Goal: Task Accomplishment & Management: Use online tool/utility

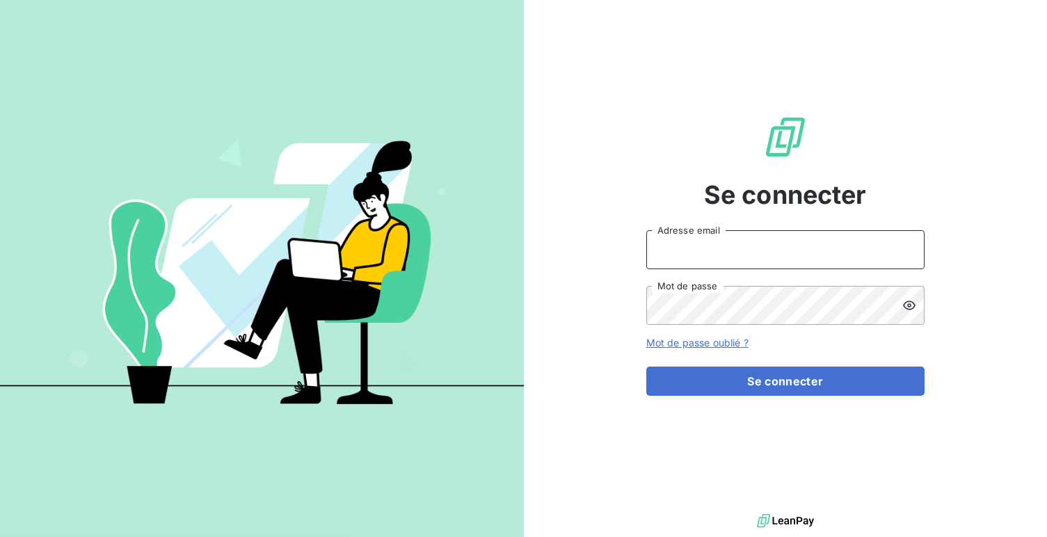
click at [697, 268] on input "Adresse email" at bounding box center [785, 249] width 278 height 39
click at [646, 366] on button "Se connecter" at bounding box center [785, 380] width 278 height 29
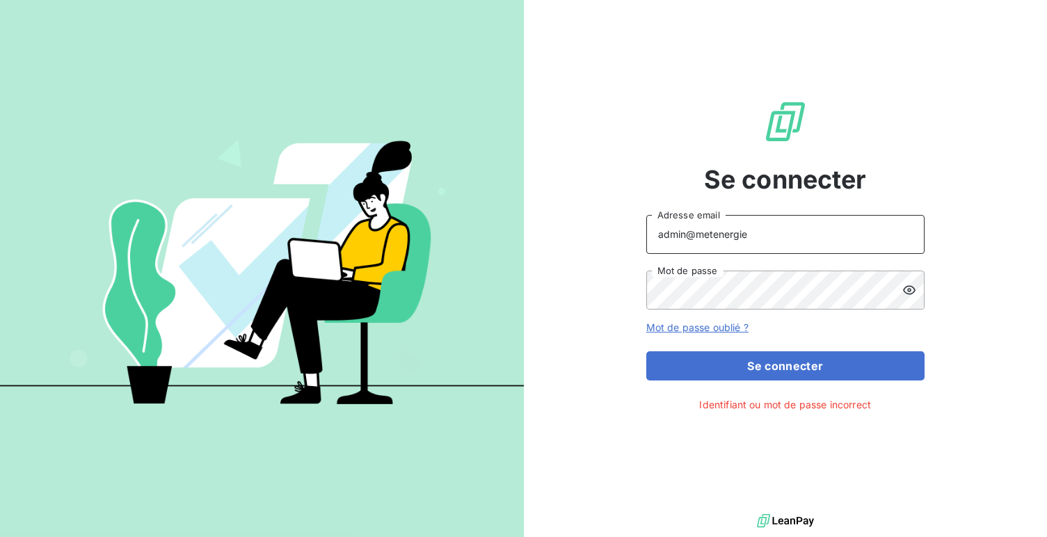
click at [816, 243] on input "admin@metenergie" at bounding box center [785, 234] width 278 height 39
type input "admin@metenergiefrance"
click at [646, 351] on button "Se connecter" at bounding box center [785, 365] width 278 height 29
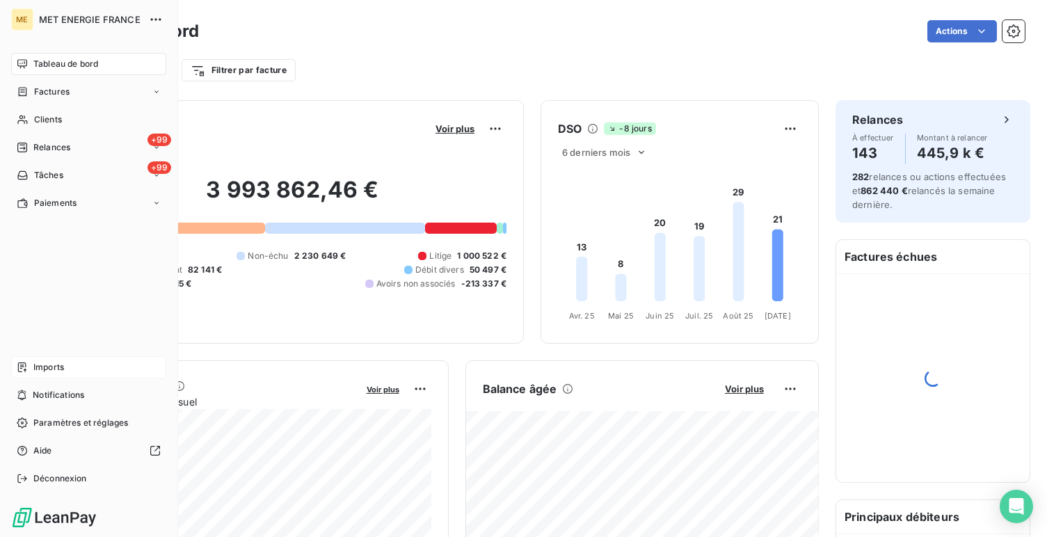
click at [31, 371] on div "Imports" at bounding box center [88, 367] width 155 height 22
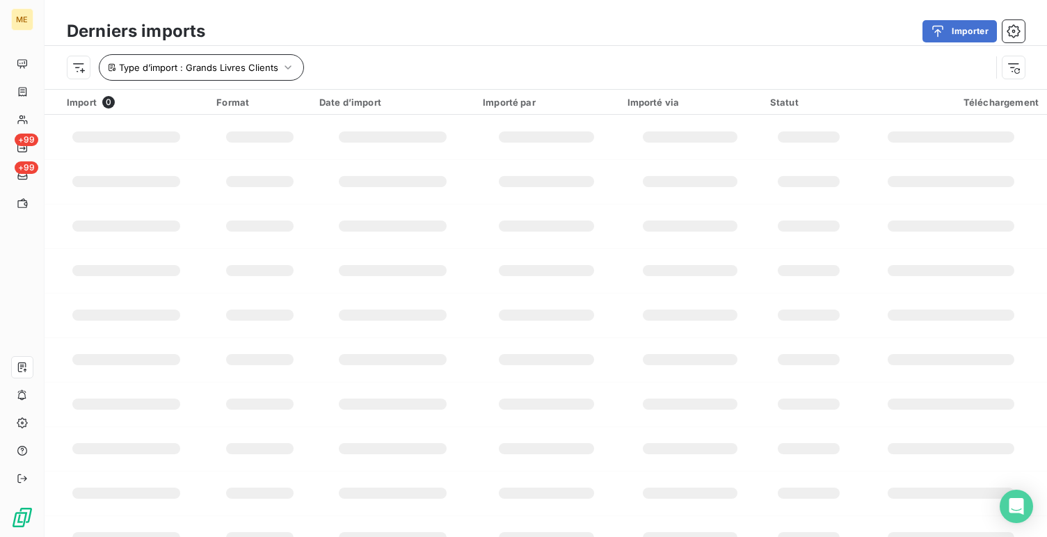
click at [245, 66] on span "Type d’import : Grands Livres Clients" at bounding box center [198, 67] width 159 height 11
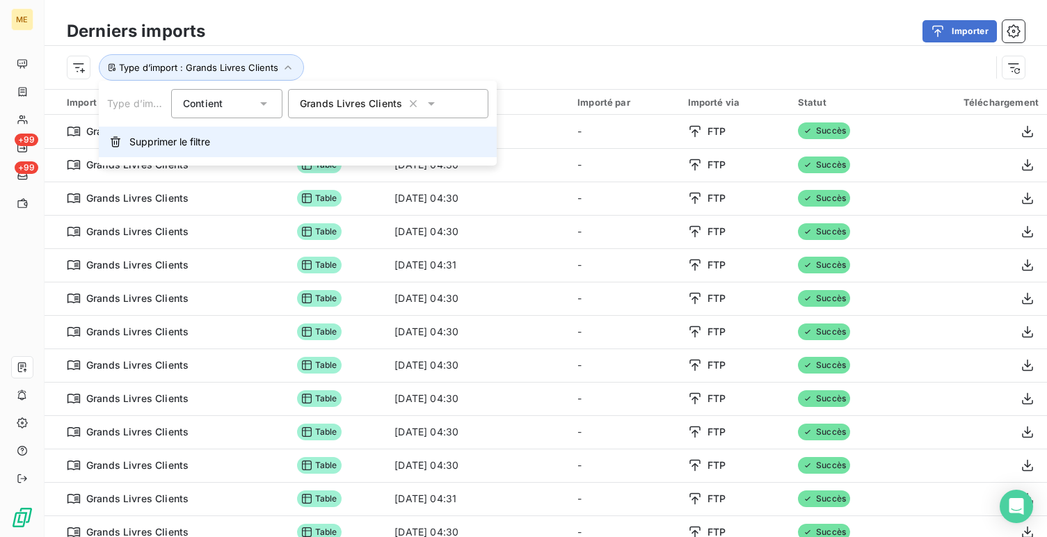
click at [266, 148] on button "Supprimer le filtre" at bounding box center [298, 142] width 398 height 31
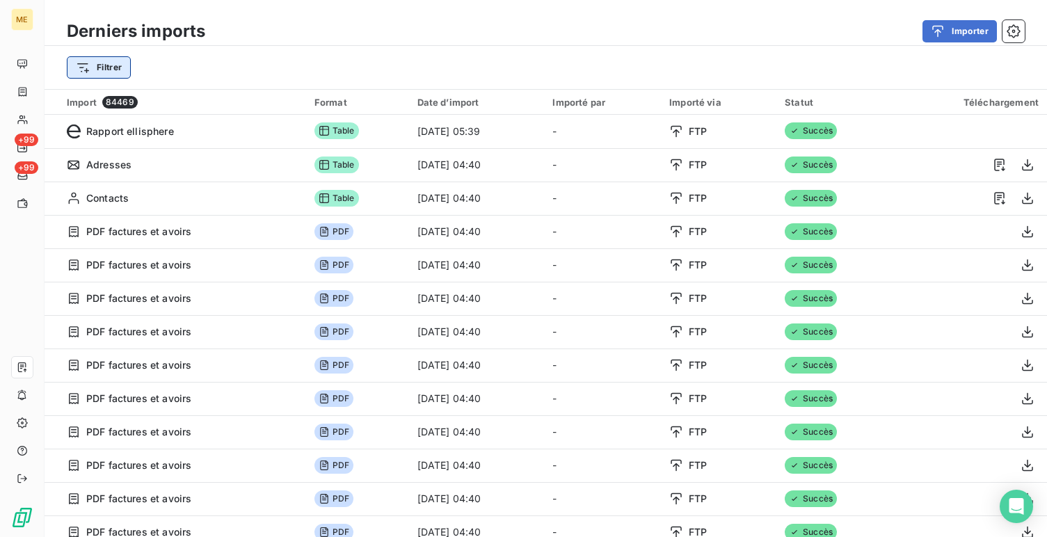
click at [105, 58] on html "ME +99 +99 Derniers imports Importer Filtrer Import 84469 Format Date d’import …" at bounding box center [523, 268] width 1047 height 537
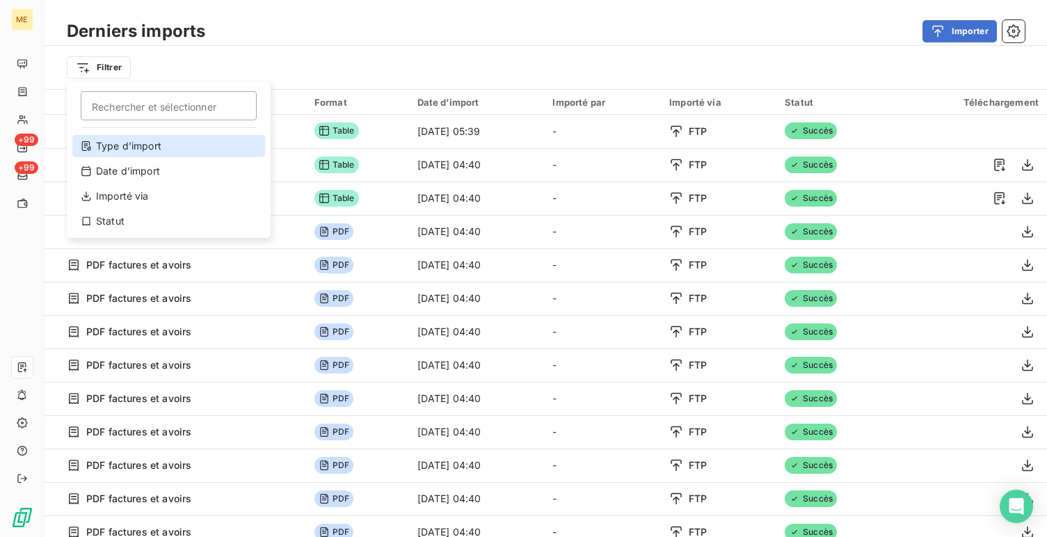
click at [179, 152] on div "Type d’import" at bounding box center [168, 146] width 193 height 22
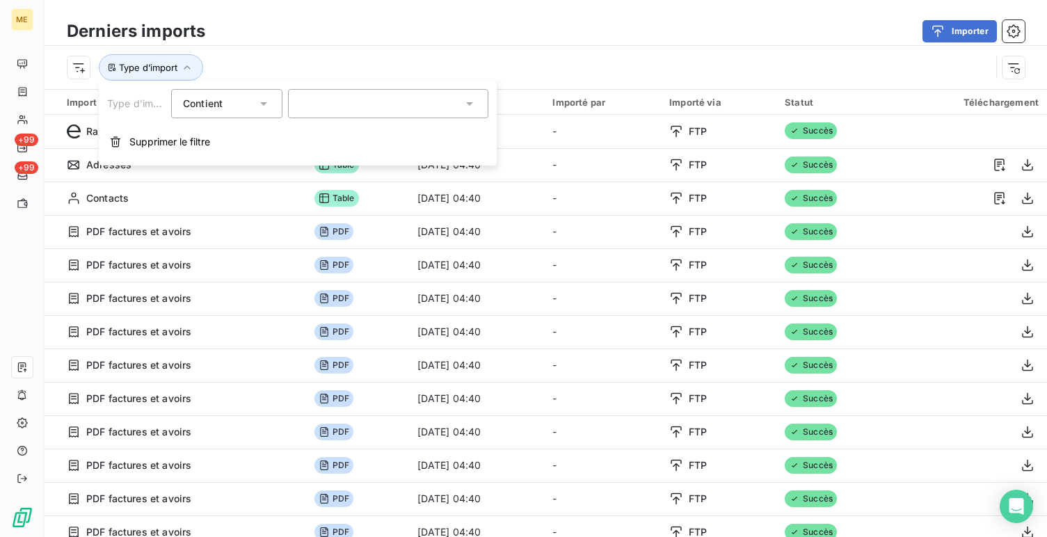
click at [331, 98] on div at bounding box center [388, 103] width 200 height 29
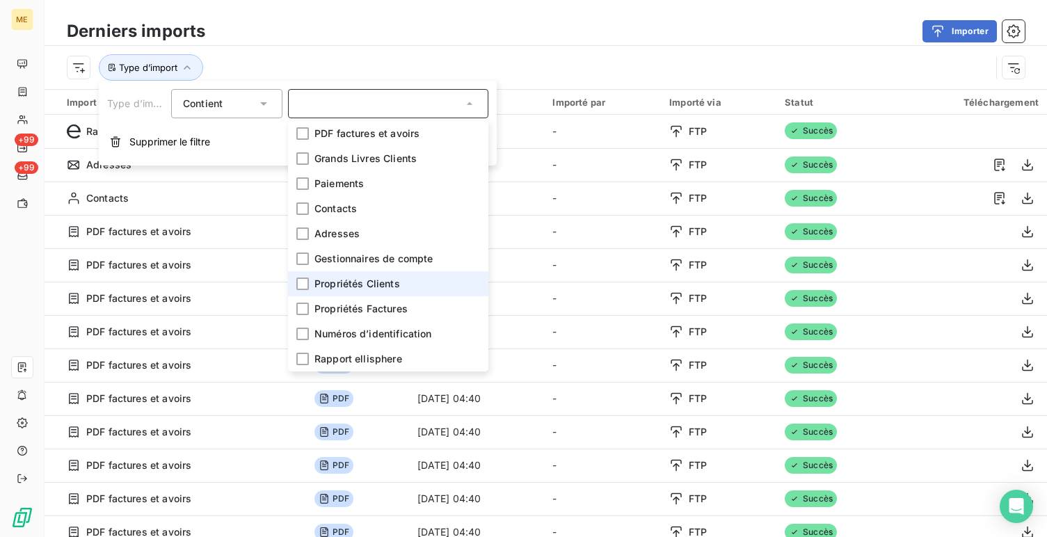
click at [392, 282] on span "Propriétés Clients" at bounding box center [357, 284] width 86 height 14
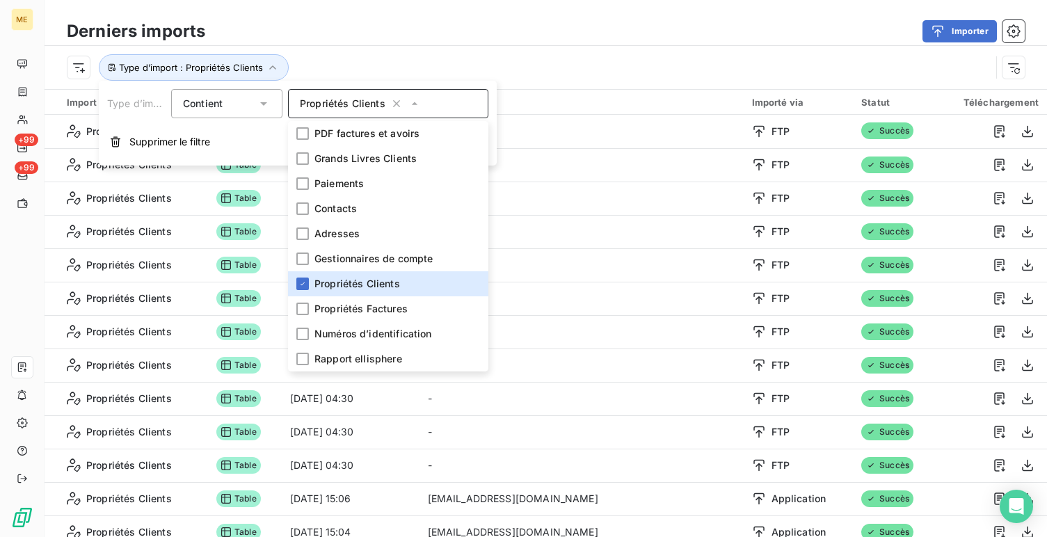
click at [369, 38] on div "Importer" at bounding box center [623, 31] width 803 height 22
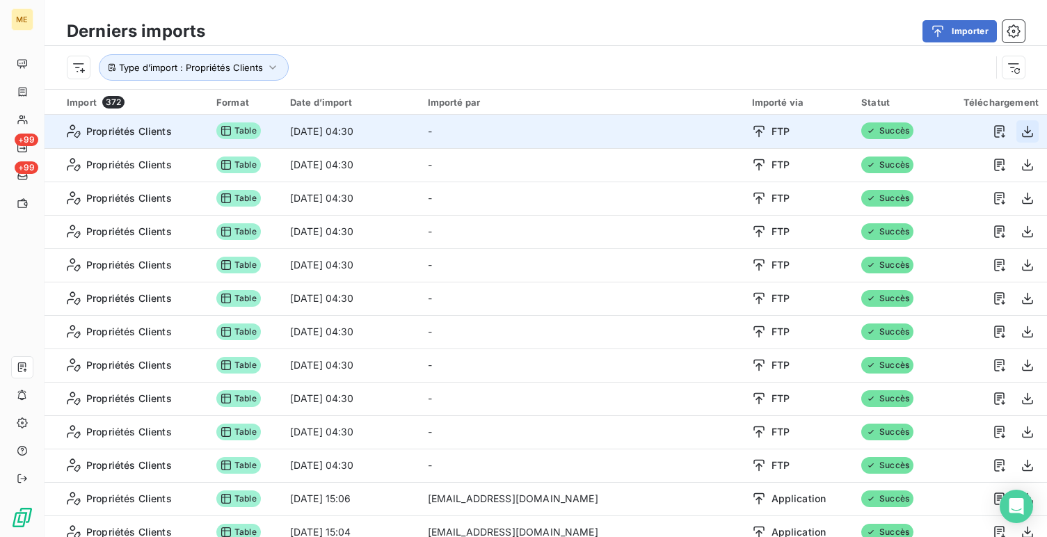
click at [1026, 129] on icon "button" at bounding box center [1027, 131] width 14 height 14
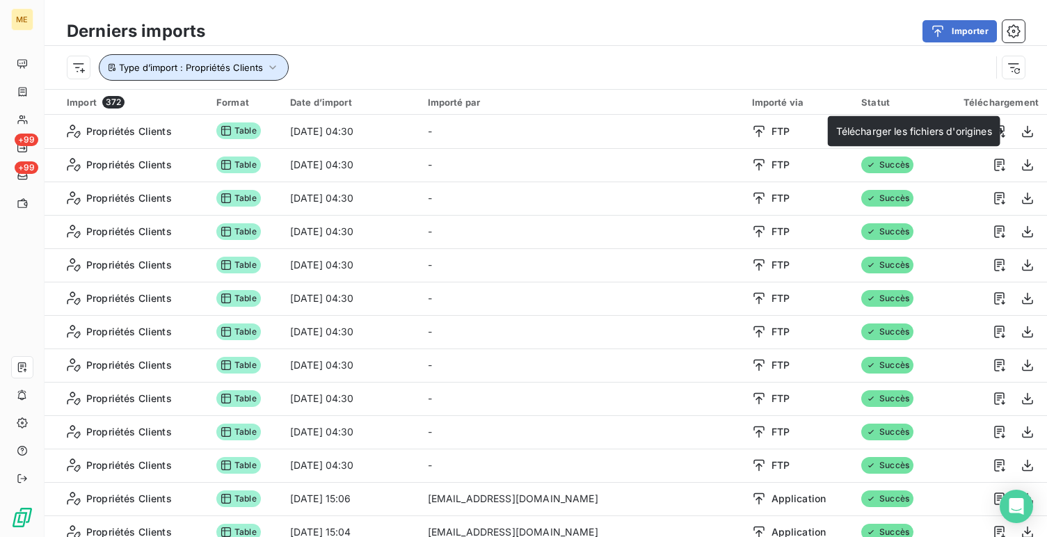
click at [276, 77] on button "Type d’import : Propriétés Clients" at bounding box center [194, 67] width 190 height 26
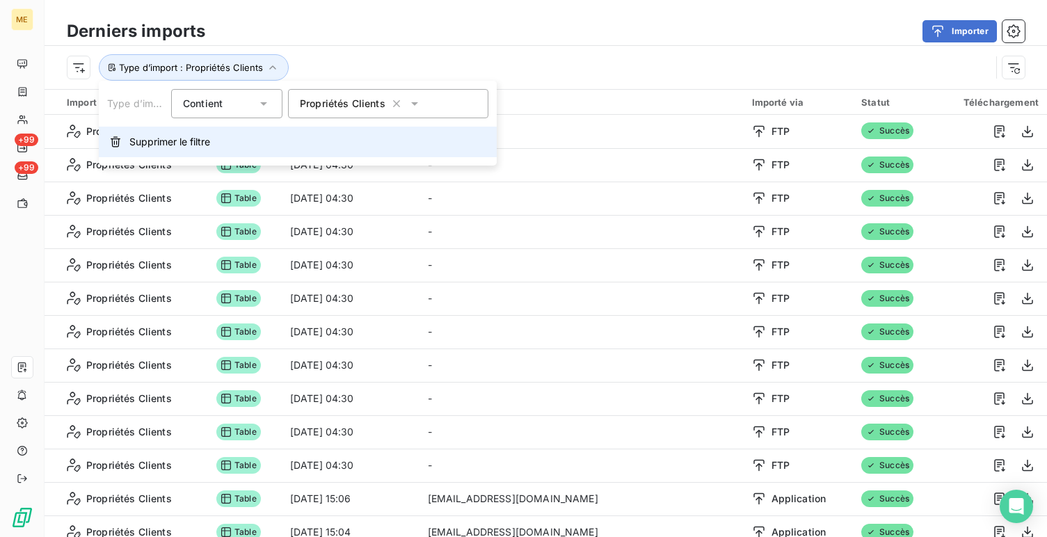
click at [304, 153] on button "Supprimer le filtre" at bounding box center [298, 142] width 398 height 31
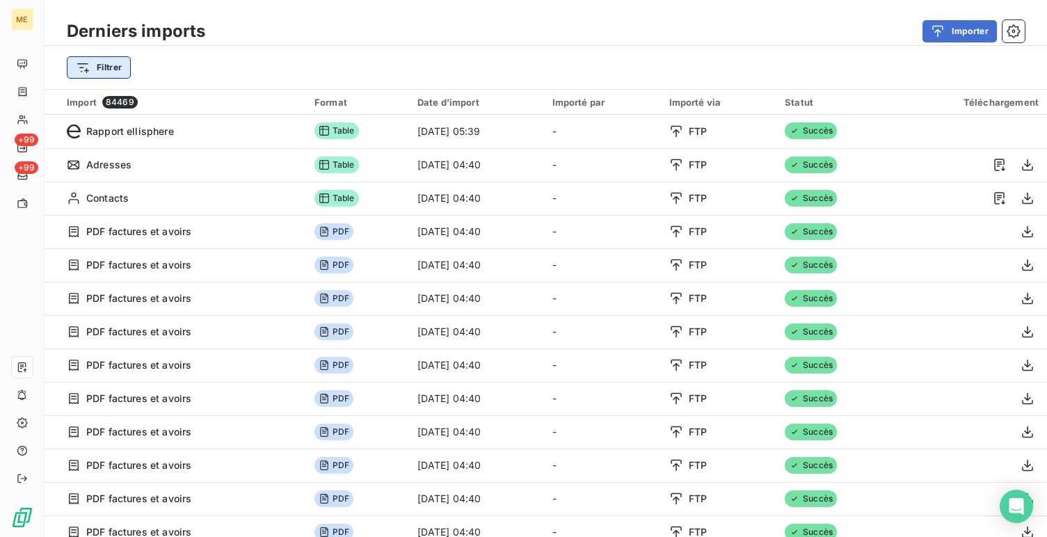
click at [113, 63] on html "ME +99 +99 Derniers imports Importer Filtrer Import 84469 Format Date d’import …" at bounding box center [523, 268] width 1047 height 537
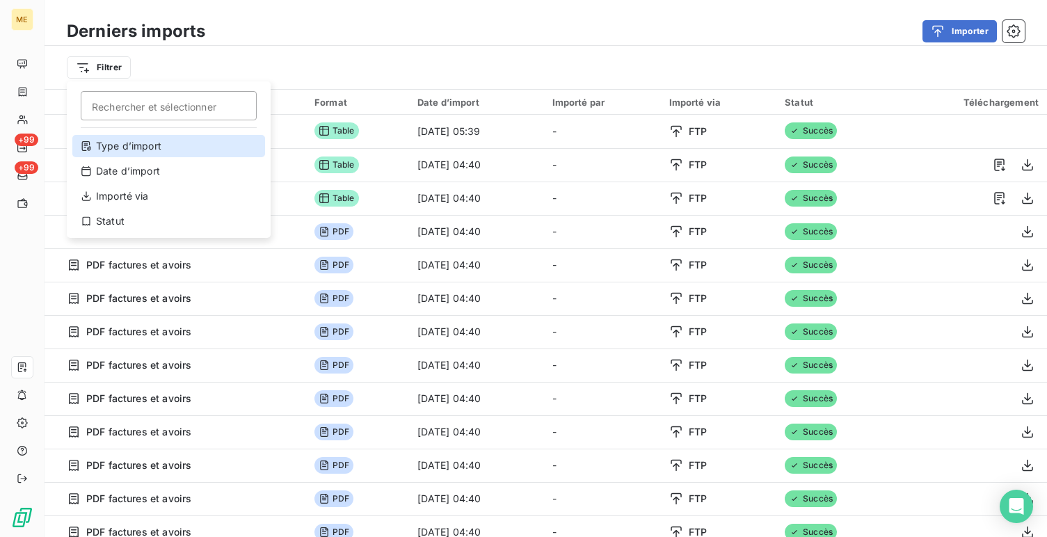
click at [171, 140] on div "Type d’import" at bounding box center [168, 146] width 193 height 22
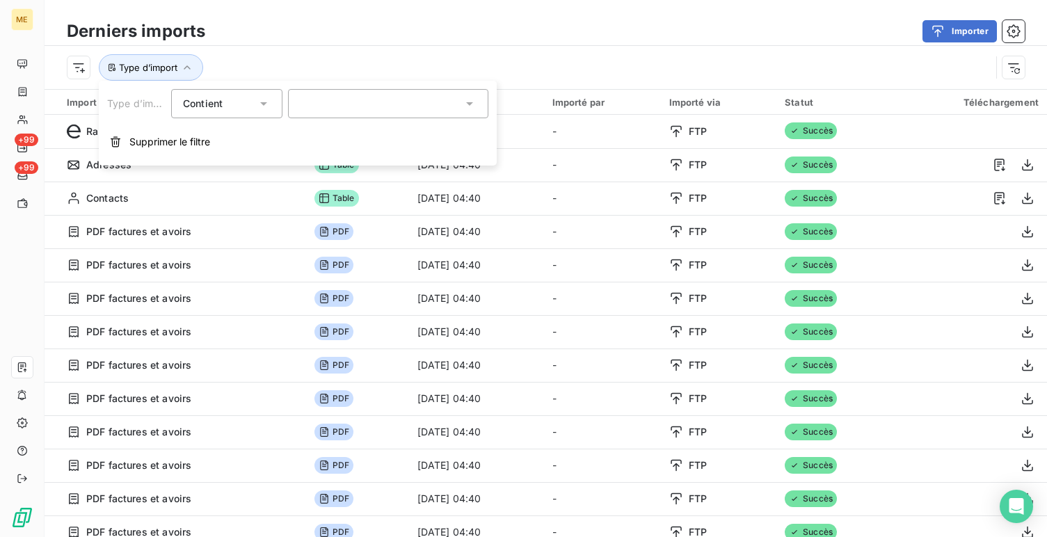
click at [319, 120] on div "Type d’import Contient is Supprimer le filtre" at bounding box center [298, 123] width 398 height 85
click at [330, 111] on div at bounding box center [388, 103] width 200 height 29
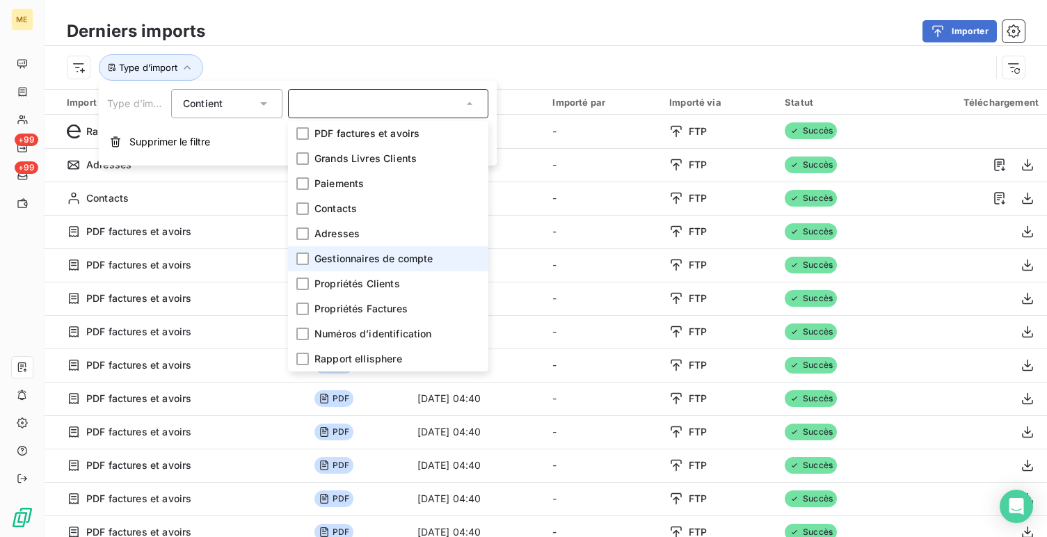
click at [385, 261] on span "Gestionnaires de compte" at bounding box center [373, 259] width 118 height 14
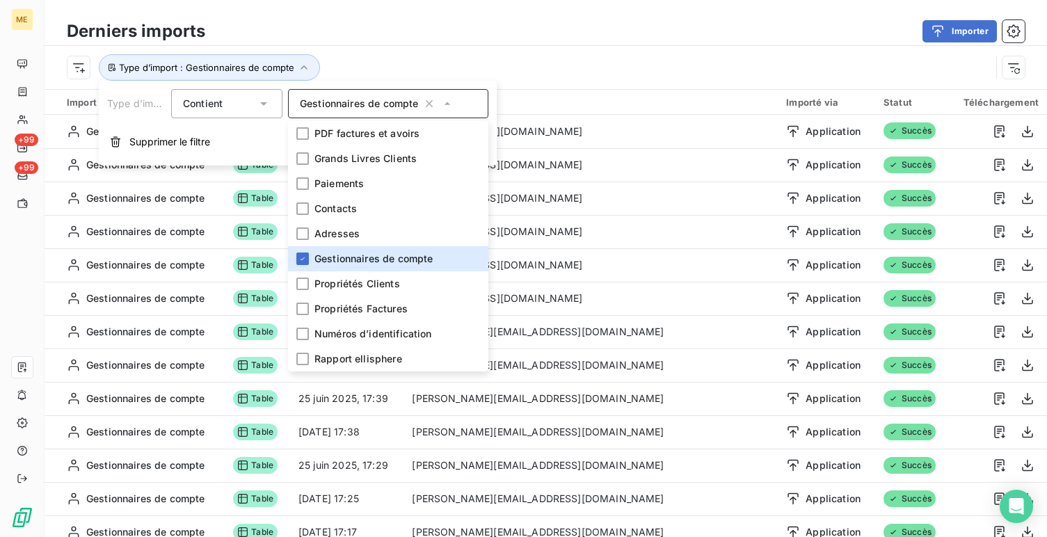
click at [391, 49] on div "Type d’import : Gestionnaires de compte" at bounding box center [546, 67] width 1002 height 43
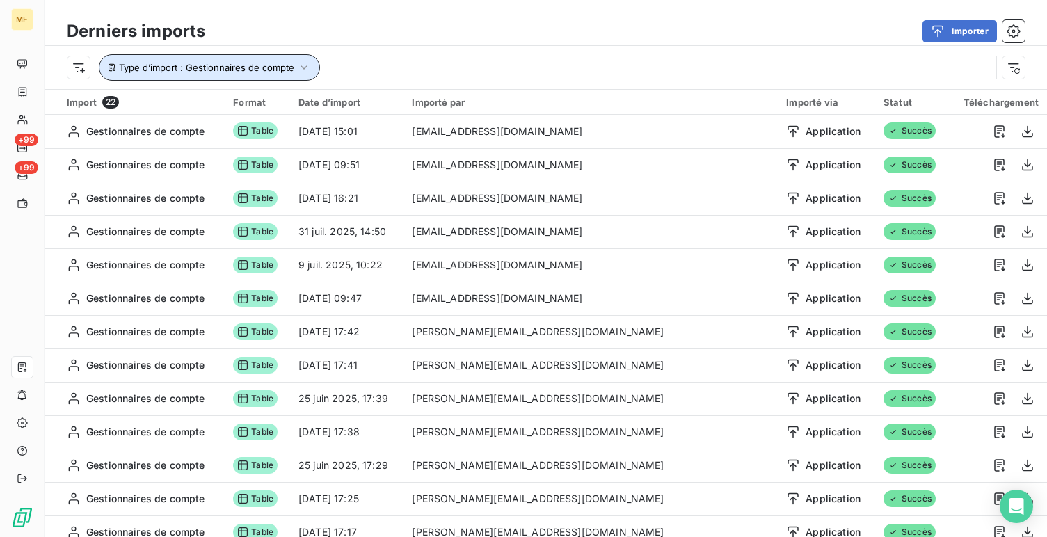
click at [268, 58] on button "Type d’import : Gestionnaires de compte" at bounding box center [209, 67] width 221 height 26
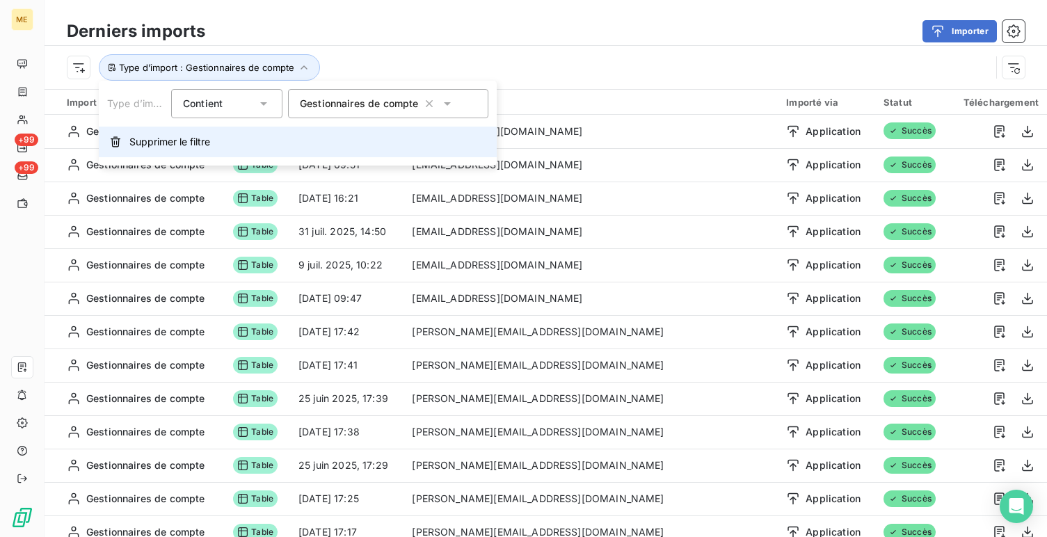
click at [275, 154] on button "Supprimer le filtre" at bounding box center [298, 142] width 398 height 31
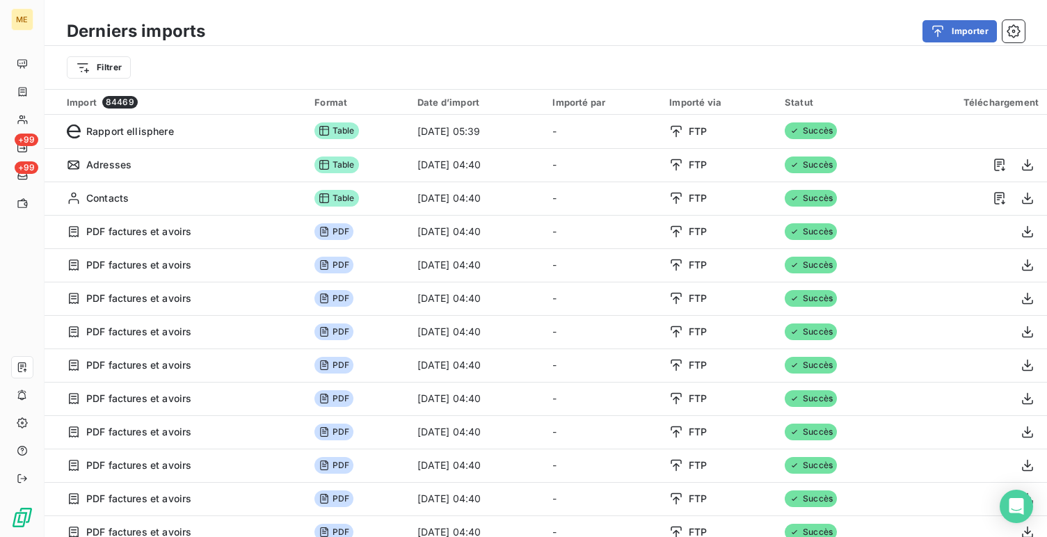
click at [129, 78] on div "Filtrer" at bounding box center [546, 67] width 958 height 26
click at [115, 72] on html "ME +99 +99 Derniers imports Importer Filtrer Import 84469 Format Date d’import …" at bounding box center [523, 268] width 1047 height 537
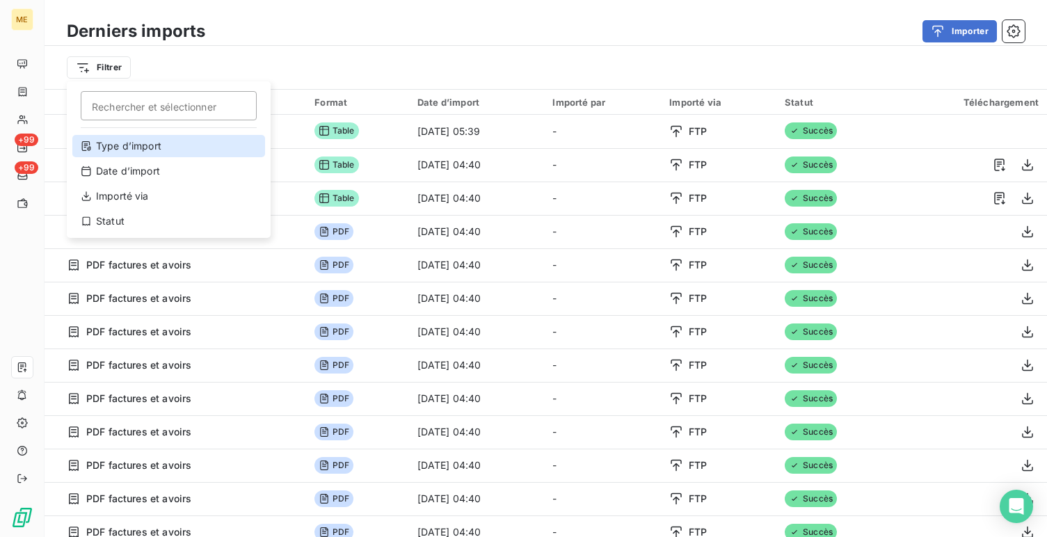
click at [182, 143] on div "Type d’import" at bounding box center [168, 146] width 193 height 22
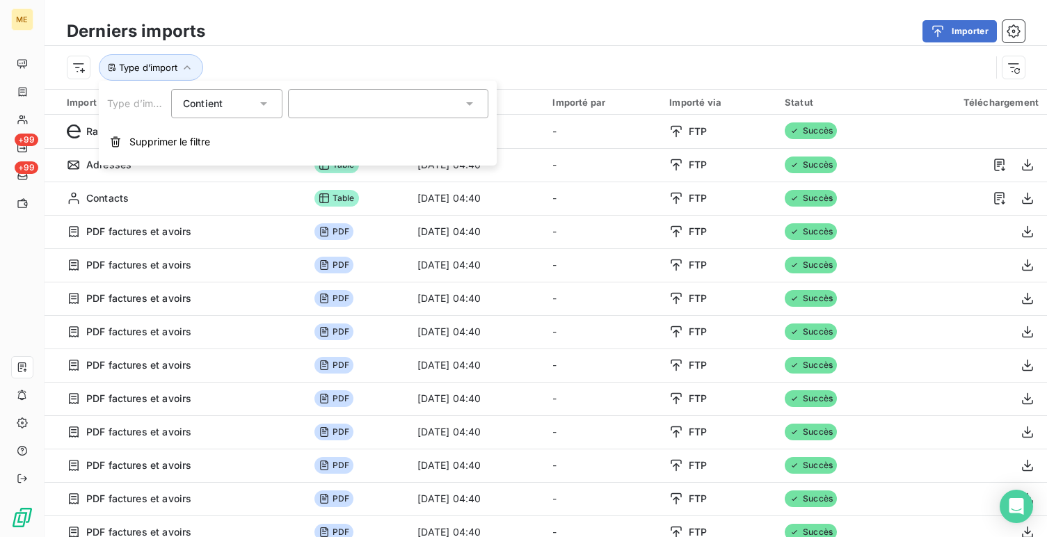
click at [329, 107] on div at bounding box center [388, 103] width 200 height 29
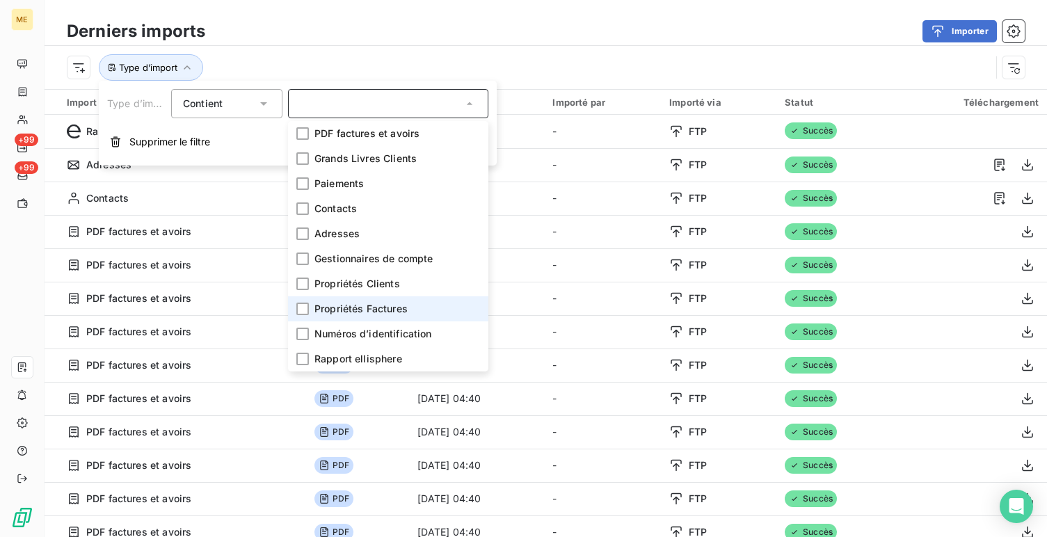
click at [404, 308] on span "Propriétés Factures" at bounding box center [360, 309] width 93 height 14
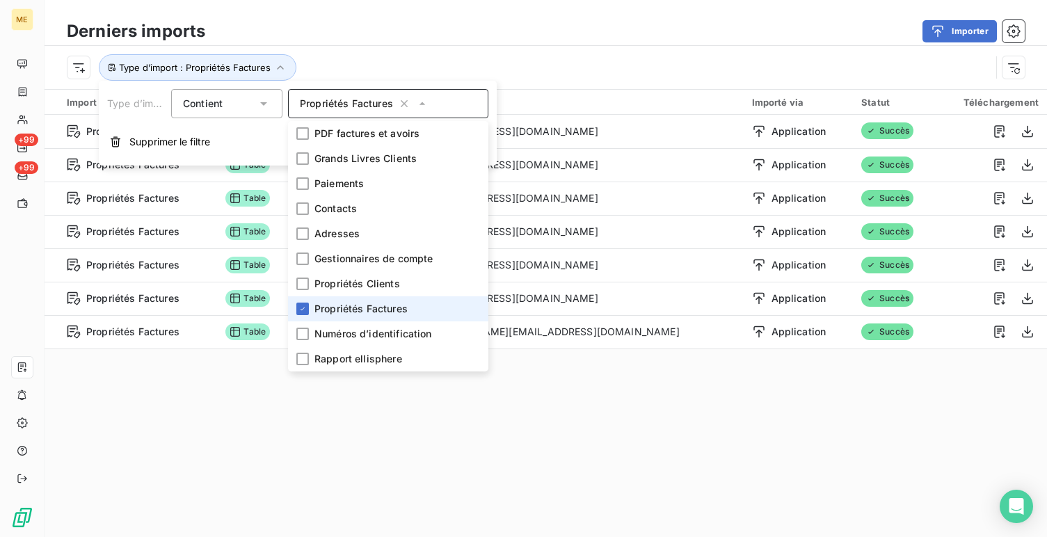
click at [404, 308] on span "Propriétés Factures" at bounding box center [360, 309] width 93 height 14
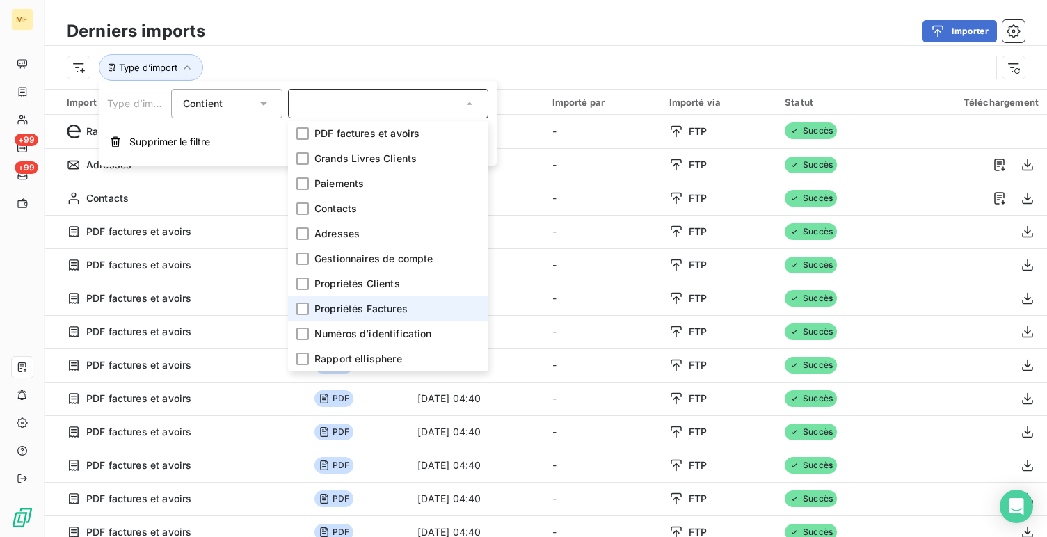
click at [404, 308] on span "Propriétés Factures" at bounding box center [360, 309] width 93 height 14
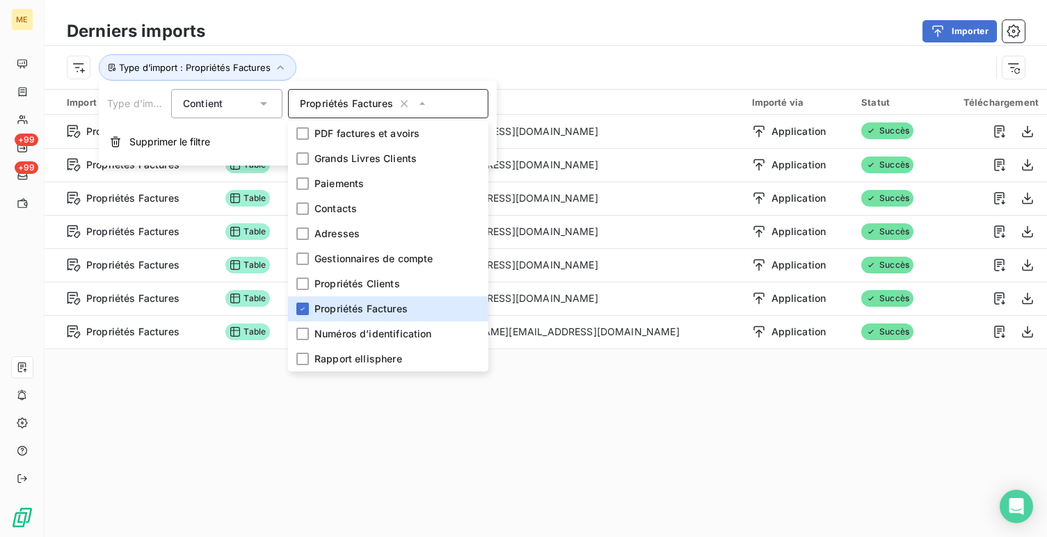
click at [535, 51] on div "Type d’import : Propriétés Factures" at bounding box center [546, 67] width 1002 height 43
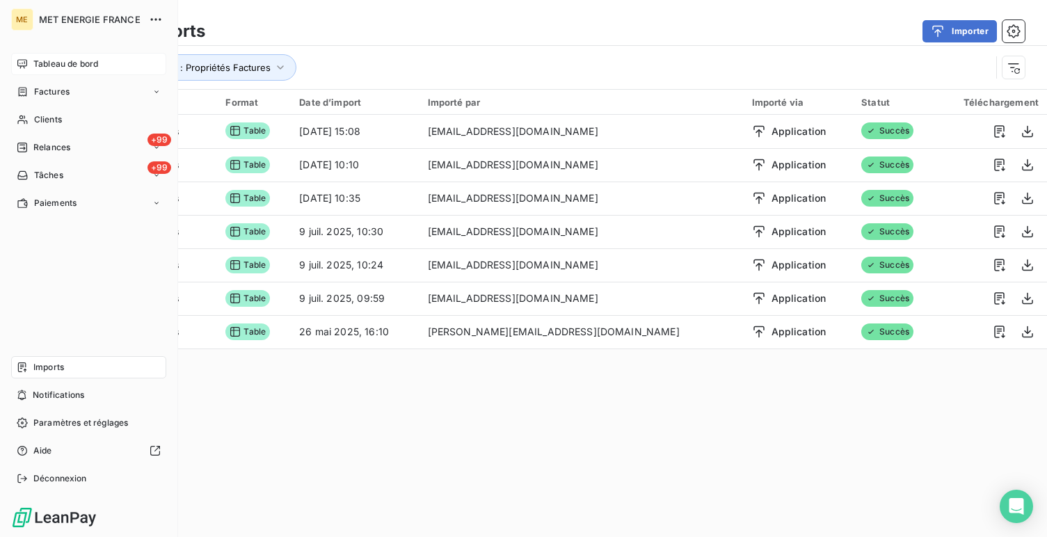
click at [38, 61] on span "Tableau de bord" at bounding box center [65, 64] width 65 height 13
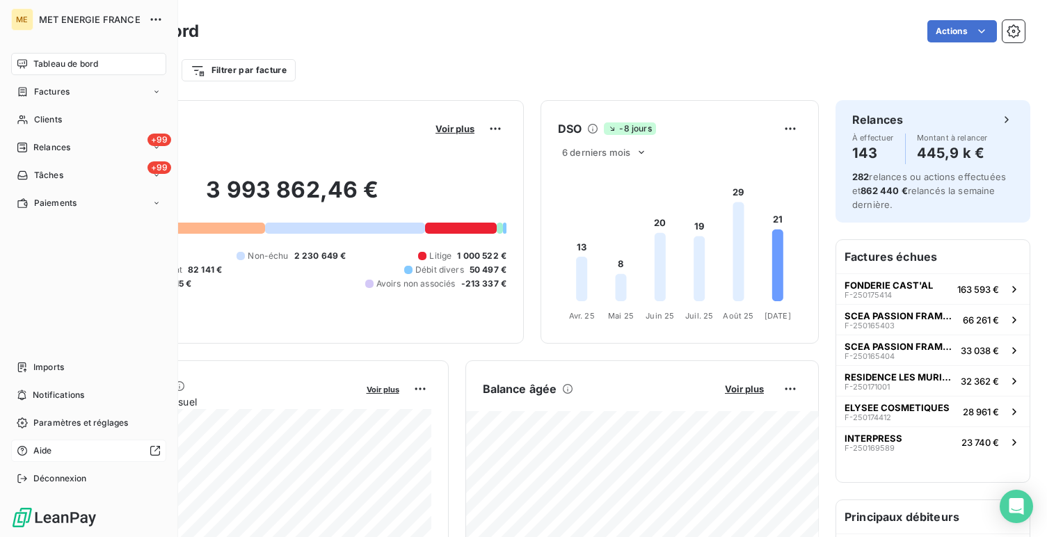
click at [89, 461] on div "Aide" at bounding box center [88, 451] width 155 height 22
click at [49, 469] on div "Déconnexion" at bounding box center [88, 478] width 155 height 22
